Goal: Task Accomplishment & Management: Complete application form

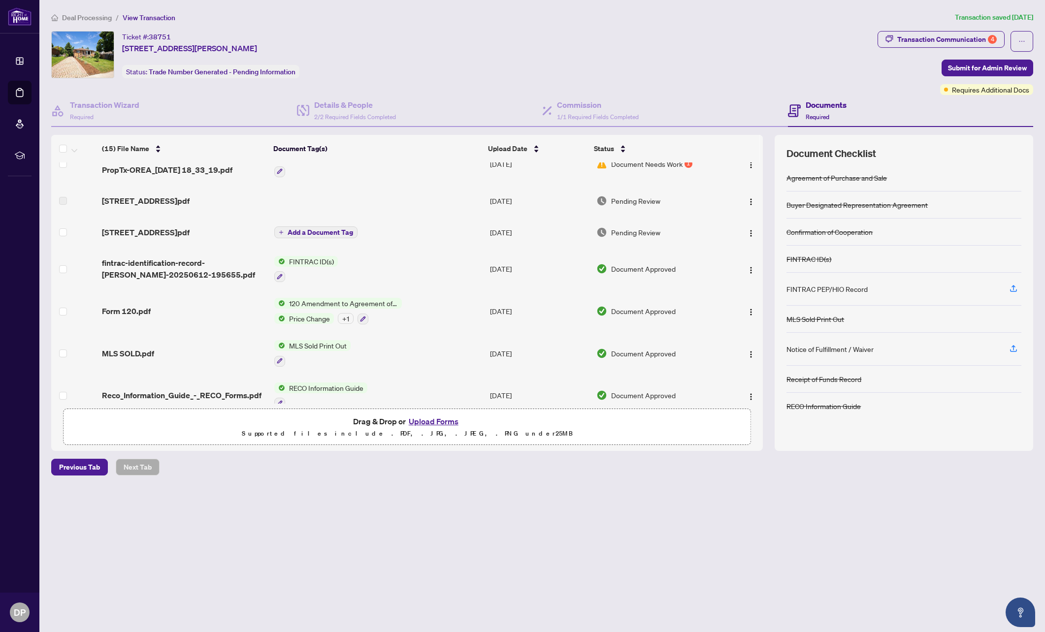
scroll to position [148, 0]
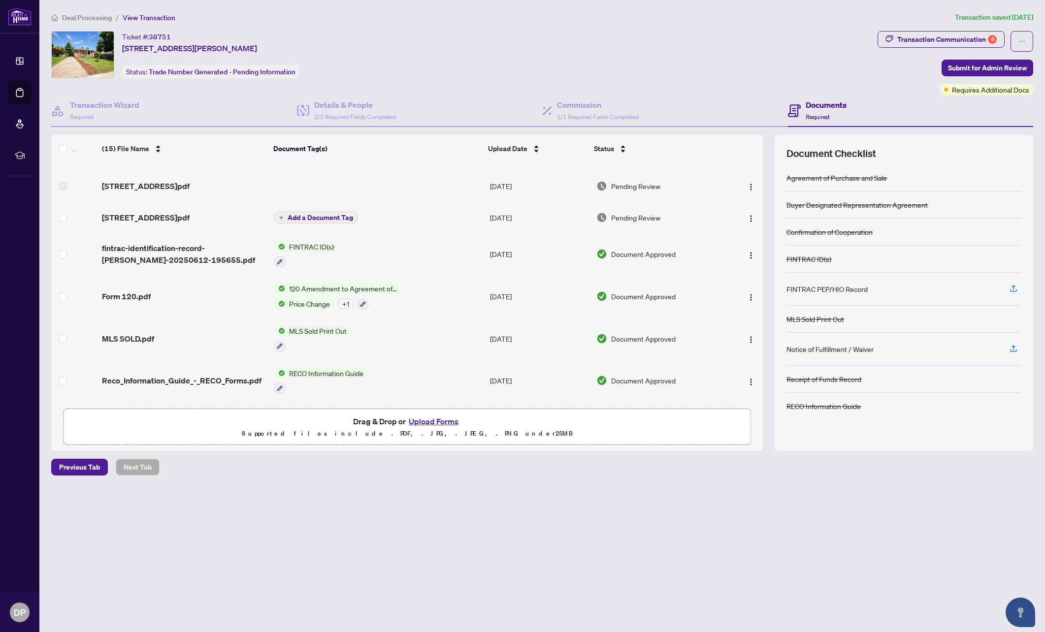
click at [344, 304] on div "+ 1" at bounding box center [346, 303] width 16 height 11
click at [458, 318] on td "MLS Sold Print Out" at bounding box center [377, 339] width 215 height 42
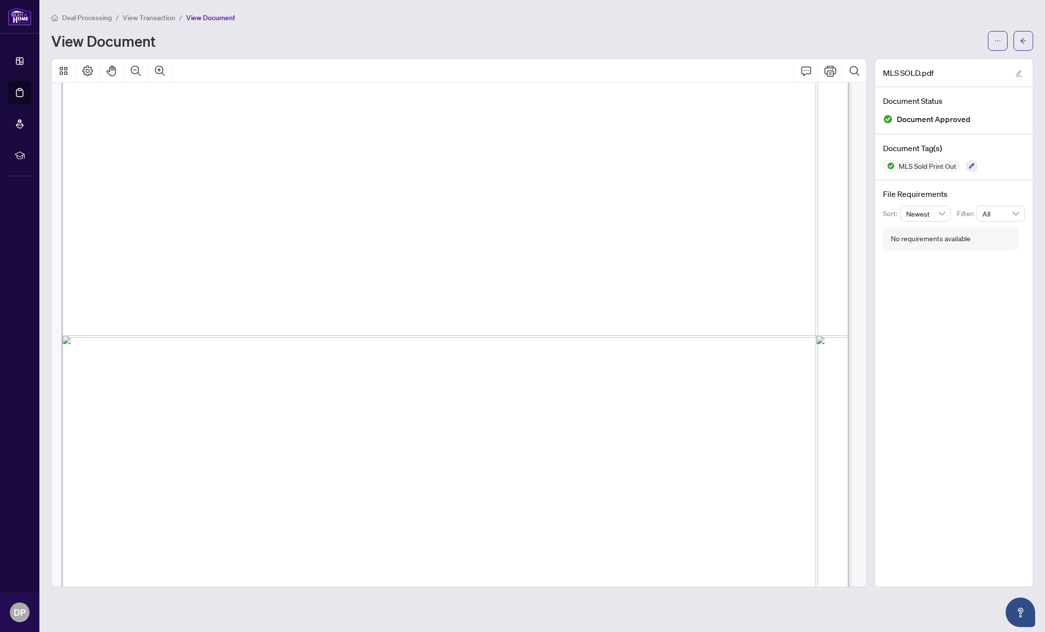
scroll to position [5759, 0]
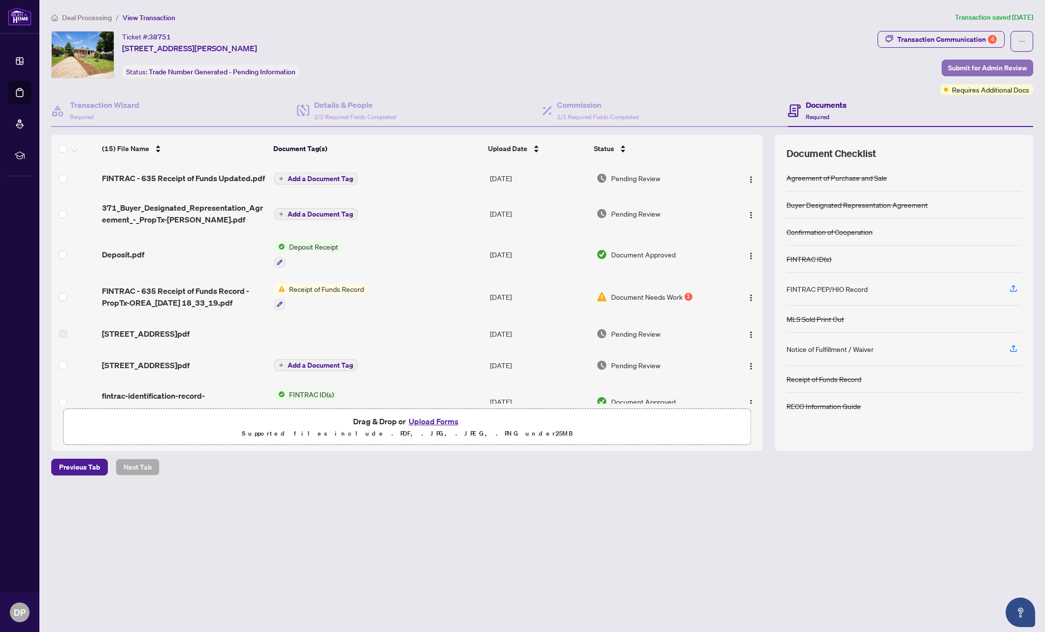
click at [1000, 68] on span "Submit for Admin Review" at bounding box center [987, 68] width 79 height 16
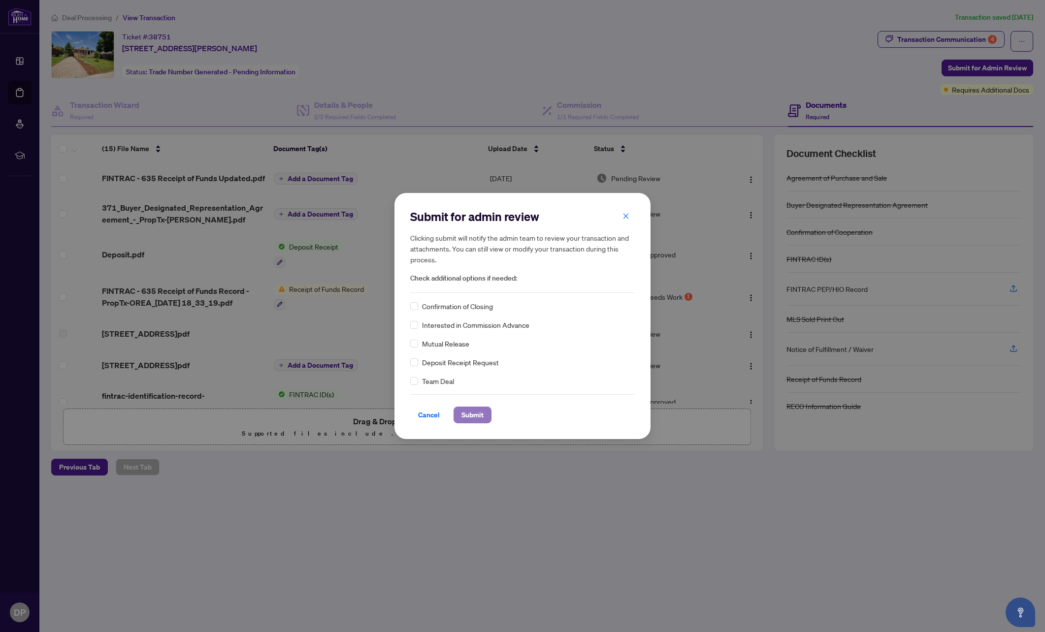
click at [469, 415] on span "Submit" at bounding box center [473, 415] width 22 height 16
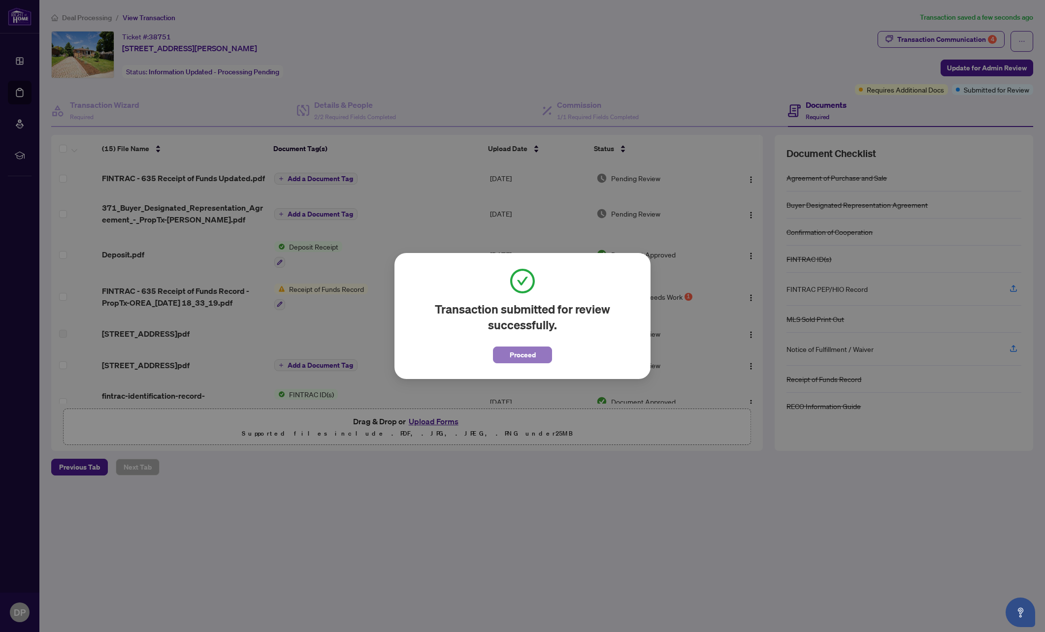
click at [526, 356] on span "Proceed" at bounding box center [523, 355] width 26 height 16
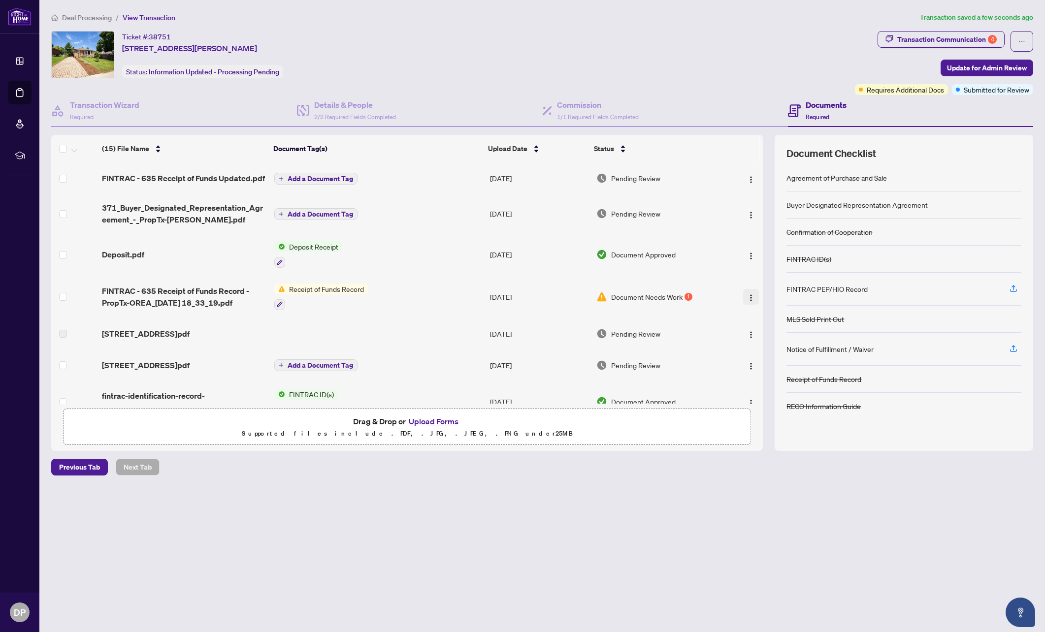
click at [748, 298] on img "button" at bounding box center [751, 298] width 8 height 8
click at [514, 19] on ol "Deal Processing / View Transaction" at bounding box center [483, 17] width 865 height 11
click at [62, 218] on label at bounding box center [63, 214] width 8 height 11
click at [646, 50] on div "Ticket #: 38751 [STREET_ADDRESS][PERSON_NAME] Status: Information Updated - Pro…" at bounding box center [451, 54] width 800 height 47
click at [984, 42] on div "Transaction Communication 4" at bounding box center [946, 40] width 99 height 16
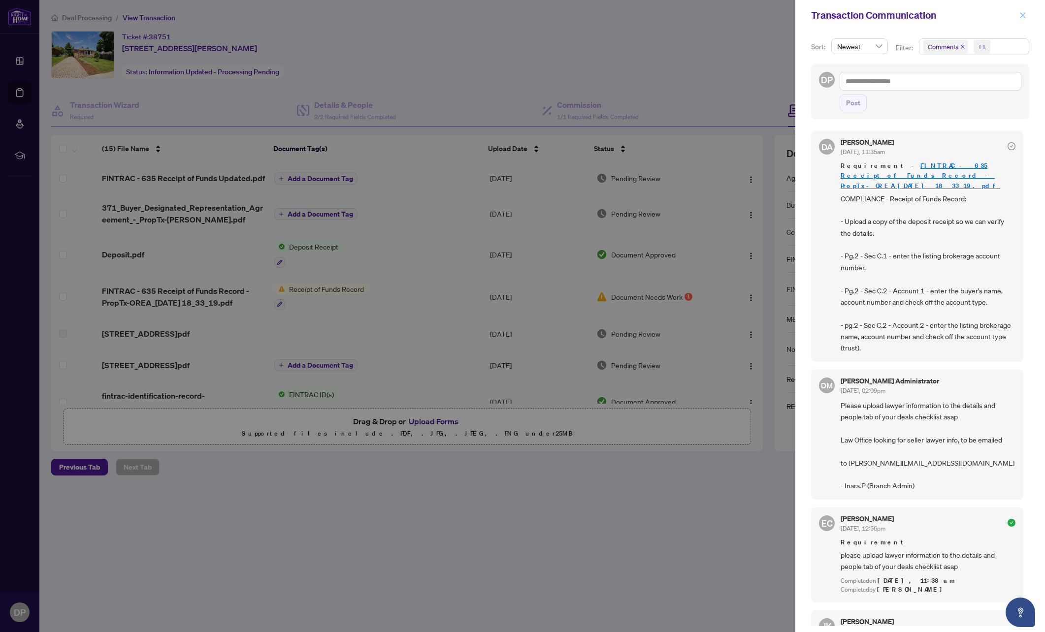
click at [1023, 16] on icon "close" at bounding box center [1023, 14] width 5 height 5
